Goal: Check status: Check status

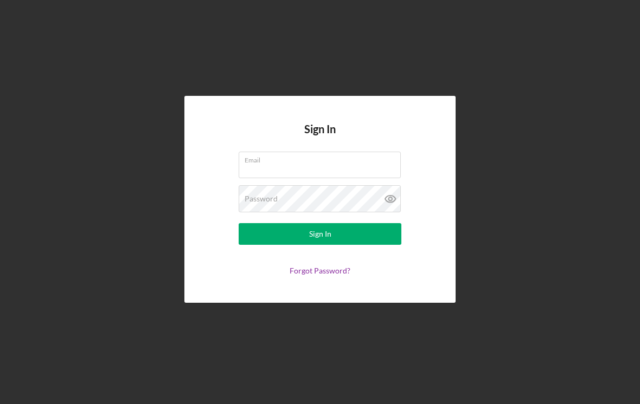
click at [345, 178] on input "Email" at bounding box center [320, 165] width 162 height 26
type input "[EMAIL_ADDRESS][DOMAIN_NAME]"
click at [320, 243] on button "Sign In" at bounding box center [320, 234] width 163 height 22
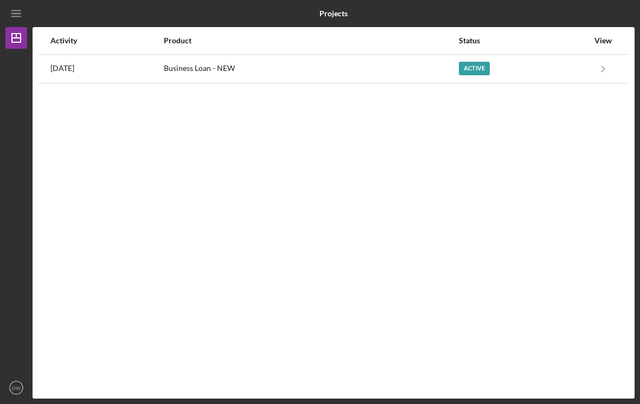
click at [571, 73] on div "Active" at bounding box center [524, 68] width 130 height 27
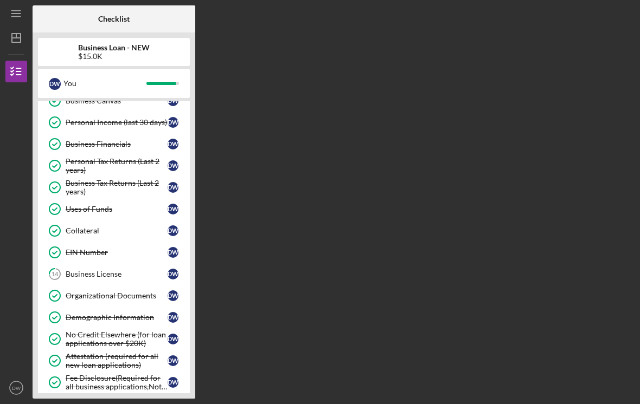
scroll to position [81, 0]
click at [76, 282] on link "14 Business License D W" at bounding box center [113, 275] width 141 height 22
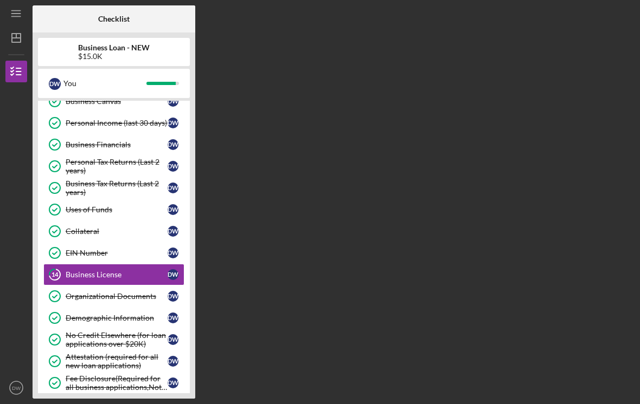
scroll to position [17, 0]
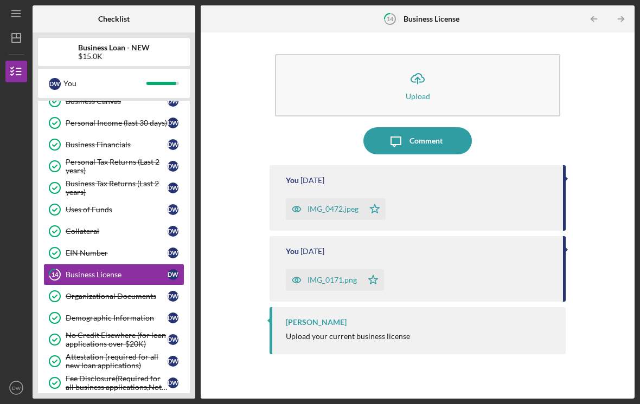
click at [348, 198] on div "IMG_0472.jpeg" at bounding box center [325, 209] width 78 height 22
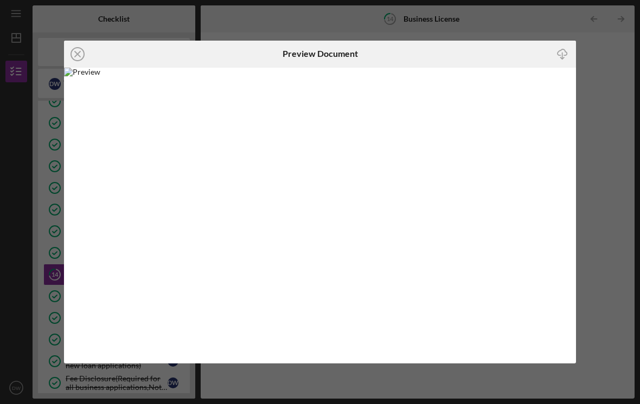
click at [88, 59] on icon "Icon/Close" at bounding box center [77, 54] width 27 height 27
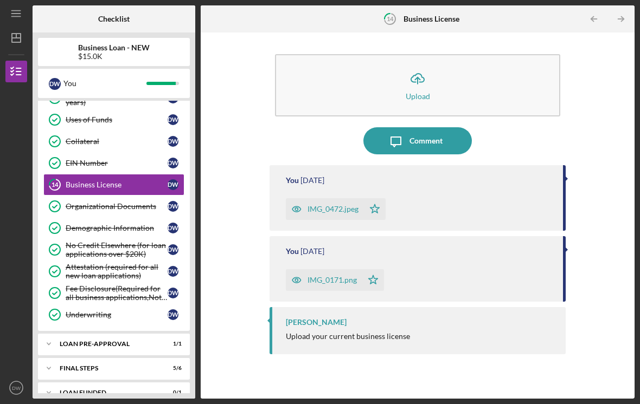
scroll to position [171, 0]
click at [78, 311] on div "Underwriting" at bounding box center [117, 315] width 102 height 9
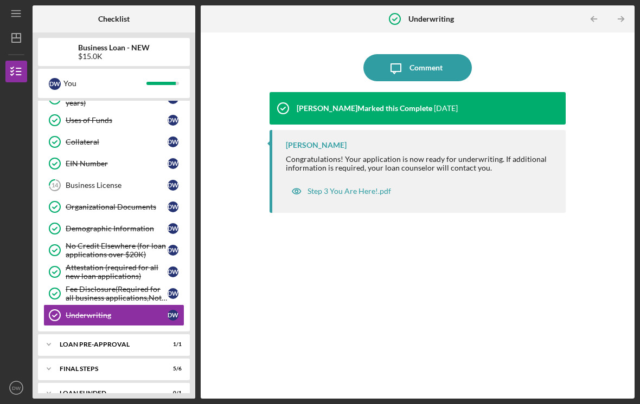
click at [50, 358] on icon "Icon/Expander" at bounding box center [49, 369] width 22 height 22
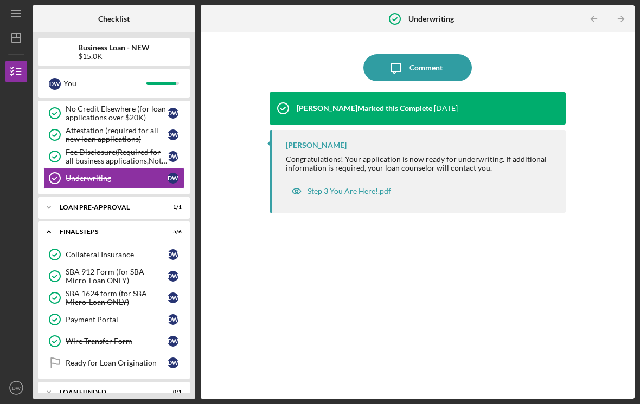
scroll to position [307, 0]
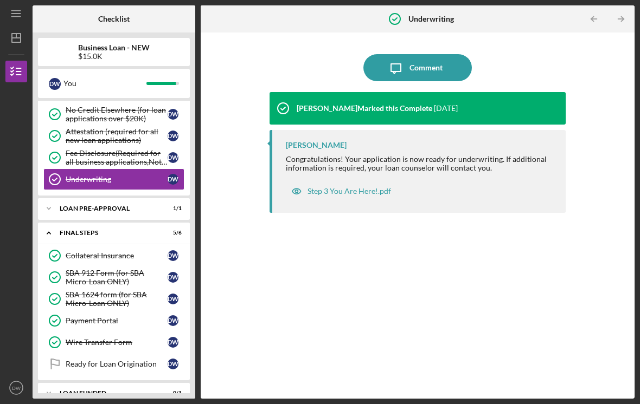
click at [72, 360] on div "Ready for Loan Origination" at bounding box center [117, 364] width 102 height 9
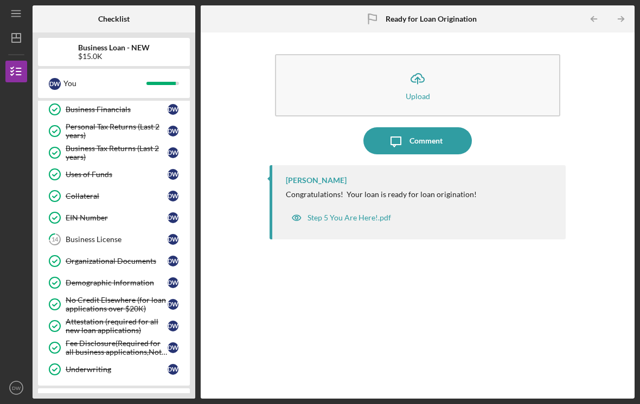
scroll to position [120, 0]
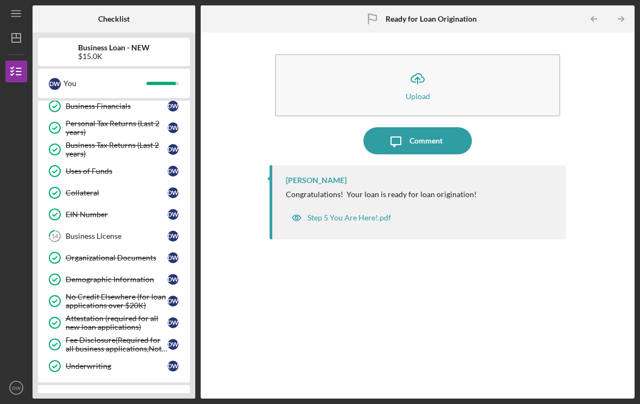
click at [78, 227] on link "14 Business License D W" at bounding box center [113, 237] width 141 height 22
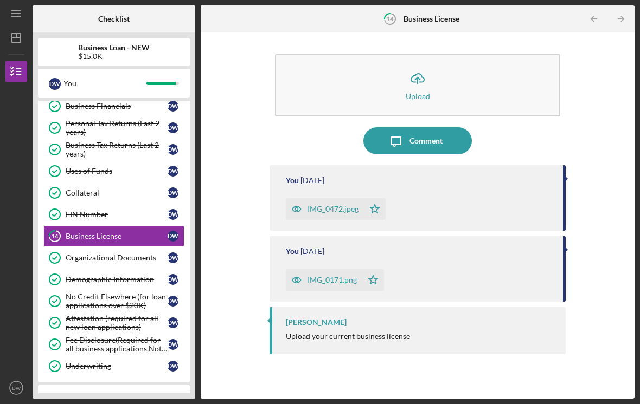
click at [314, 276] on div "IMG_0171.png" at bounding box center [331, 280] width 49 height 9
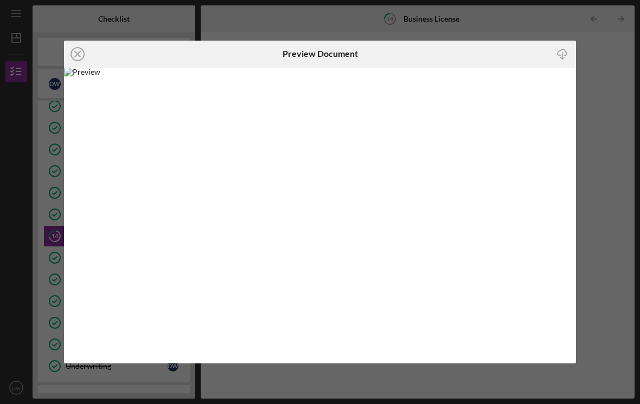
click at [73, 55] on icon "Icon/Close" at bounding box center [77, 54] width 27 height 27
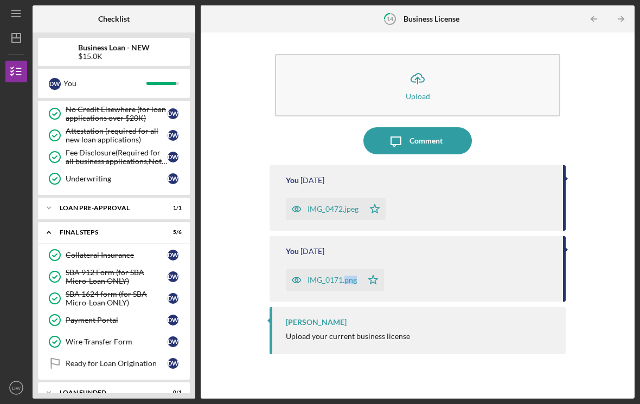
scroll to position [307, 0]
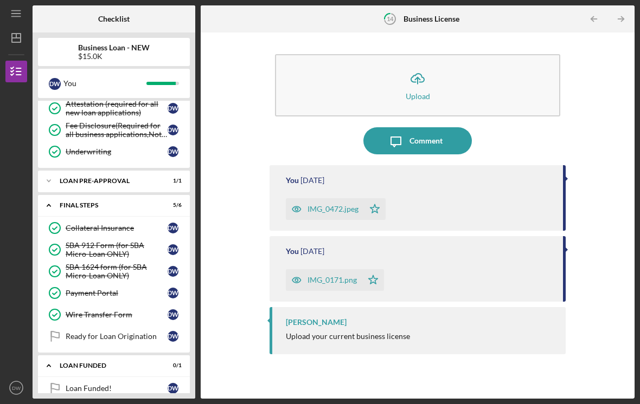
scroll to position [334, 0]
click at [75, 384] on div "Loan Funded!" at bounding box center [117, 388] width 102 height 9
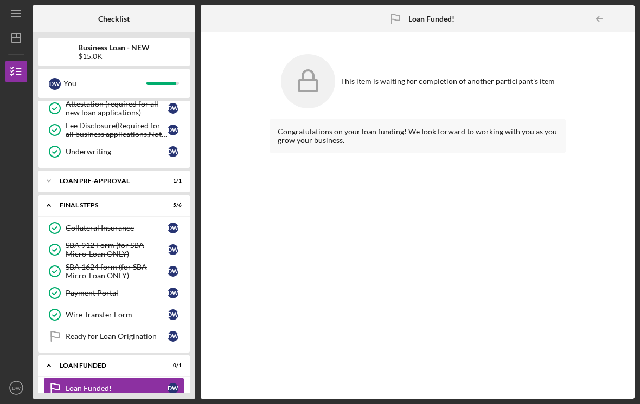
click at [50, 355] on icon "Icon/Expander" at bounding box center [49, 366] width 22 height 22
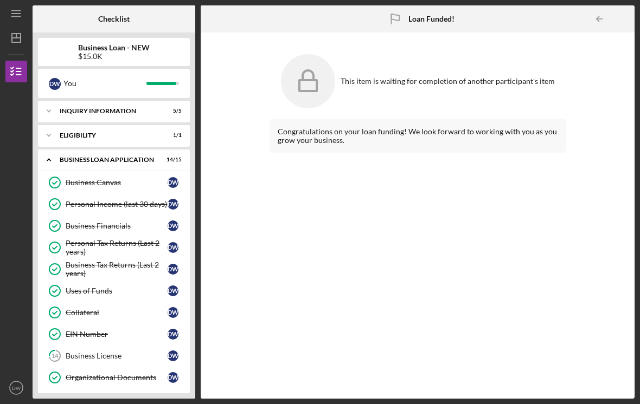
scroll to position [0, 0]
click at [47, 149] on icon "Icon/Expander" at bounding box center [49, 160] width 22 height 22
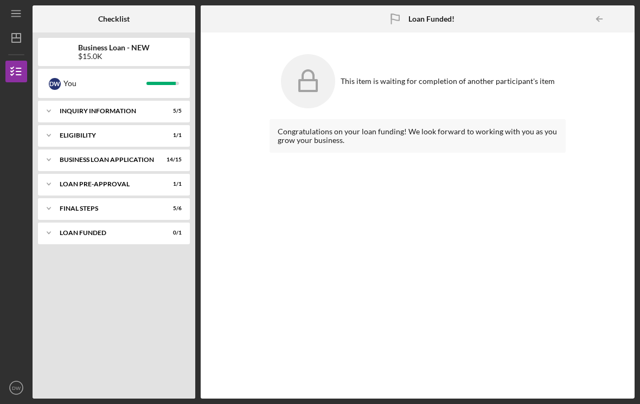
click at [43, 149] on icon "Icon/Expander" at bounding box center [49, 160] width 22 height 22
